Goal: Task Accomplishment & Management: Use online tool/utility

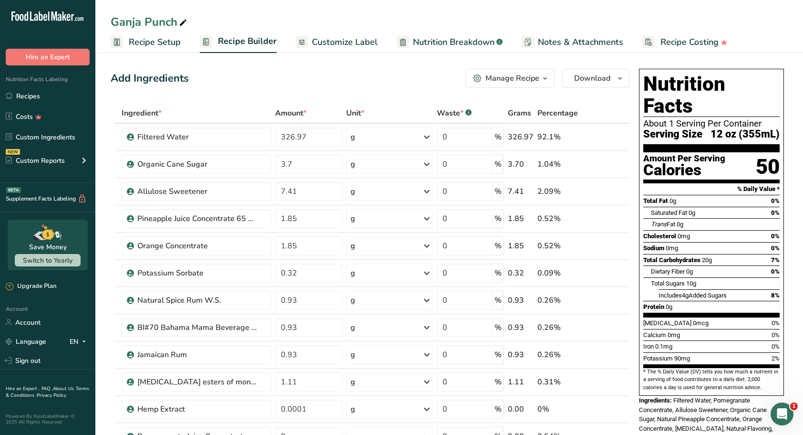
click at [32, 99] on link "Recipes" at bounding box center [47, 96] width 95 height 18
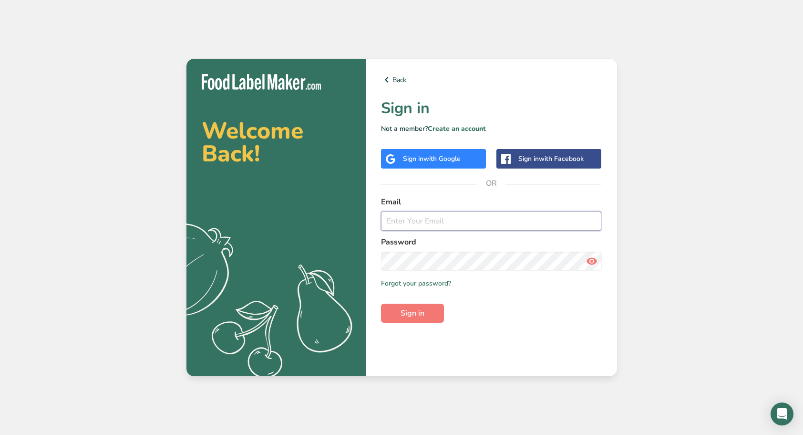
type input "[EMAIL_ADDRESS][DOMAIN_NAME]"
click at [409, 308] on span "Sign in" at bounding box center [413, 312] width 24 height 11
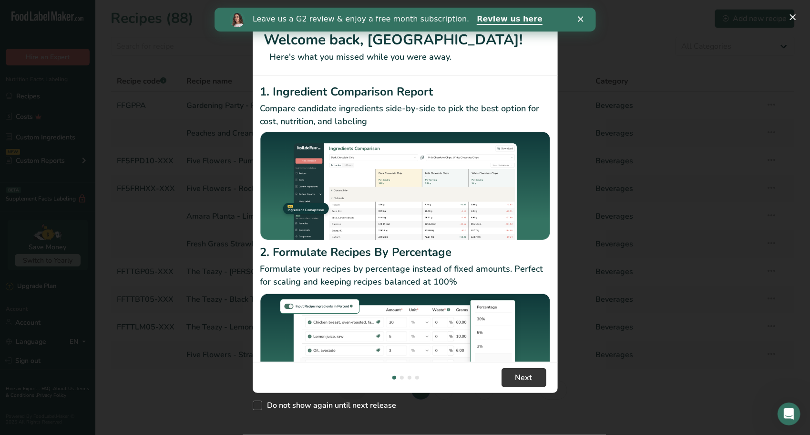
click at [259, 405] on span "New Features" at bounding box center [258, 405] width 10 height 10
click at [259, 405] on input "Do not show again until next release" at bounding box center [256, 405] width 6 height 6
checkbox input "true"
click at [581, 18] on polygon "Close" at bounding box center [581, 19] width 6 height 6
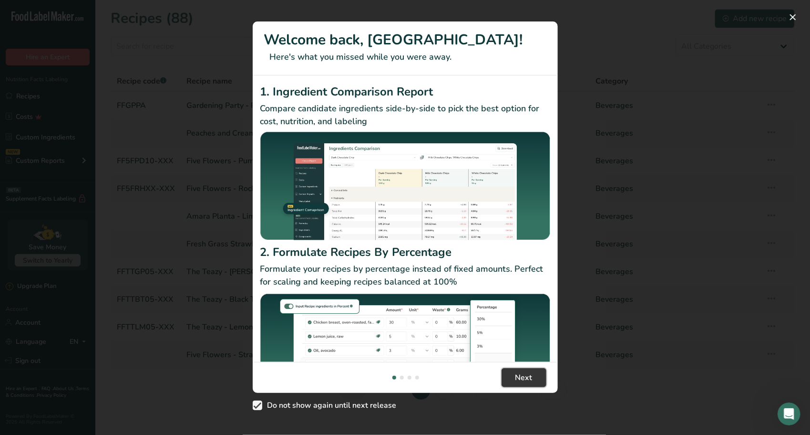
click at [536, 380] on button "Next" at bounding box center [524, 377] width 45 height 19
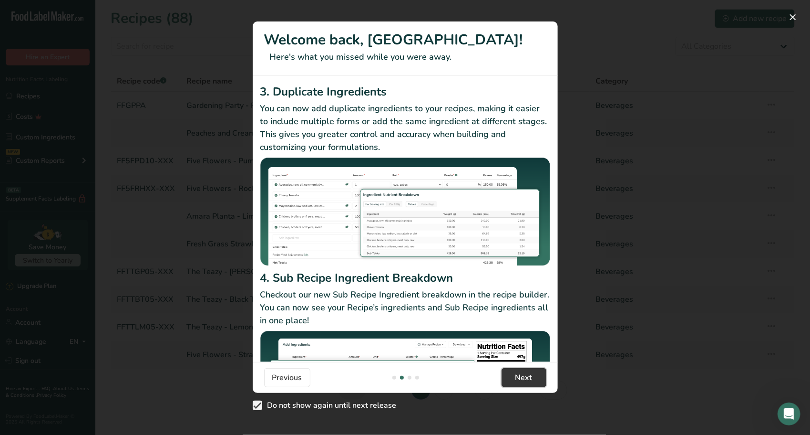
click at [536, 380] on button "Next" at bounding box center [524, 377] width 45 height 19
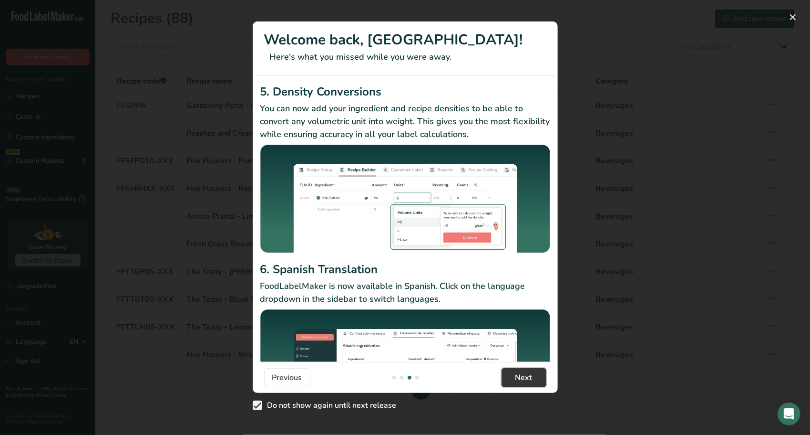
click at [536, 380] on button "Next" at bounding box center [524, 377] width 45 height 19
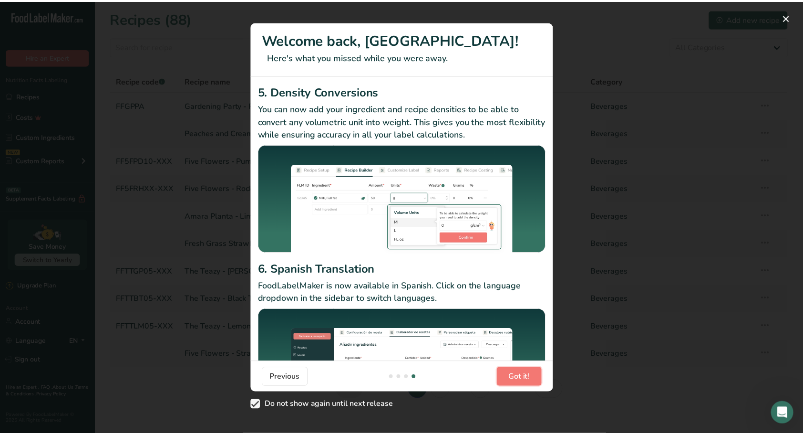
scroll to position [0, 916]
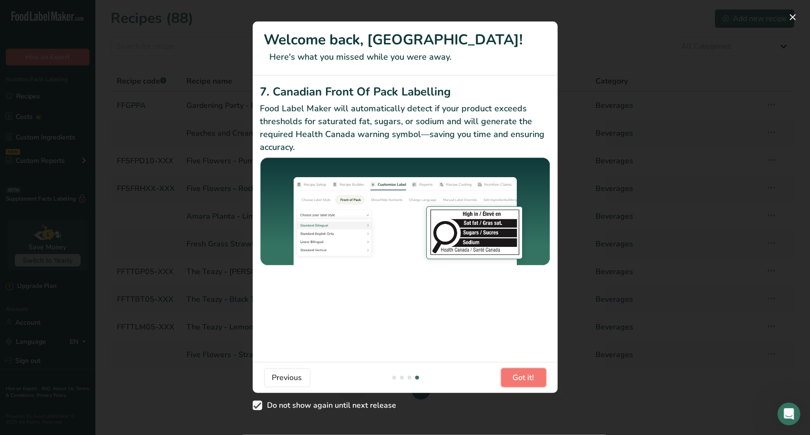
click at [536, 380] on button "Got it!" at bounding box center [523, 377] width 45 height 19
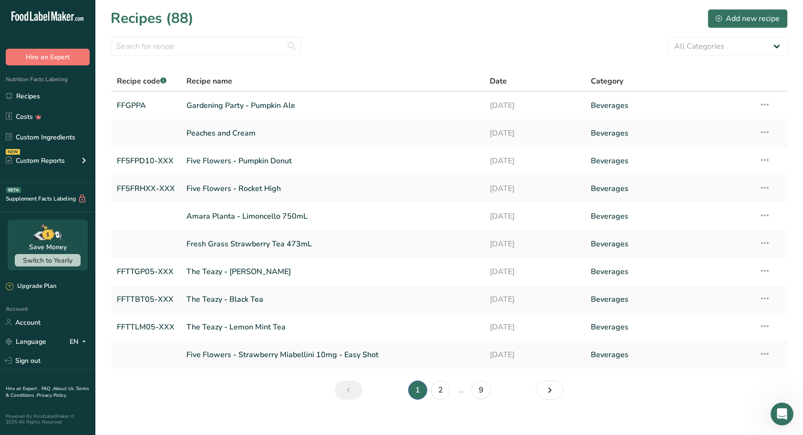
click at [235, 107] on link "Gardening Party - Pumpkin Ale" at bounding box center [333, 105] width 292 height 20
